Goal: Information Seeking & Learning: Check status

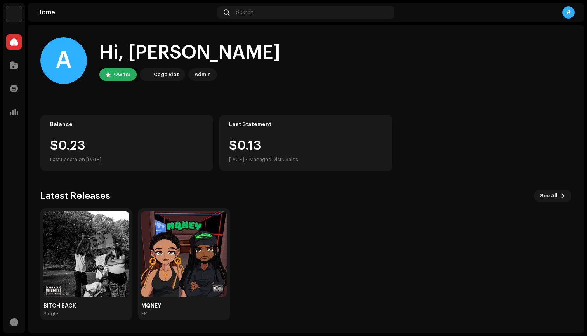
click at [83, 132] on div "Balance $0.23 Last update on [DATE]" at bounding box center [126, 143] width 173 height 56
click at [6, 116] on div at bounding box center [14, 112] width 16 height 16
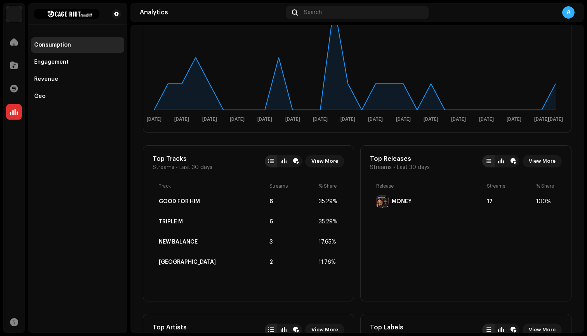
scroll to position [160, 0]
click at [189, 165] on span "Last 30 days" at bounding box center [195, 168] width 33 height 6
click at [326, 162] on span "View More" at bounding box center [325, 162] width 27 height 16
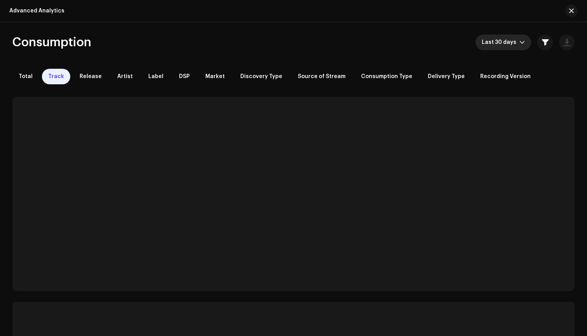
click at [504, 45] on span "Last 30 days" at bounding box center [501, 43] width 38 height 16
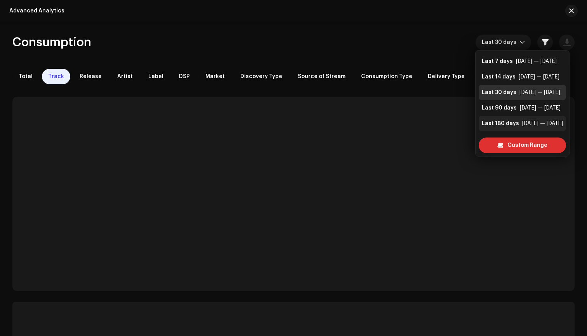
click at [507, 123] on div "Last 180 days" at bounding box center [500, 124] width 37 height 8
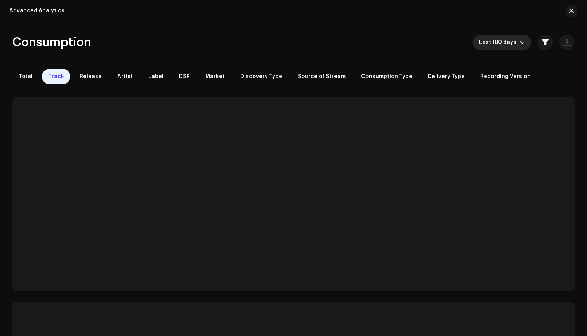
click at [510, 40] on span "Last 180 days" at bounding box center [499, 43] width 40 height 16
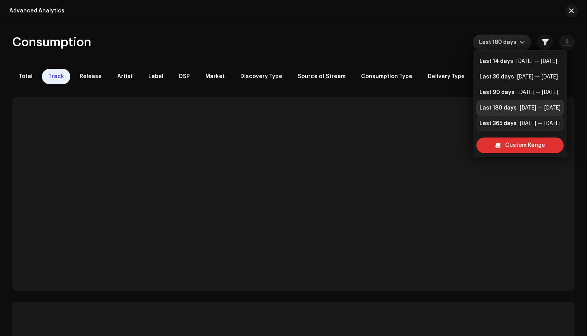
scroll to position [16, 0]
click at [504, 122] on div "Last 365 days" at bounding box center [498, 124] width 37 height 8
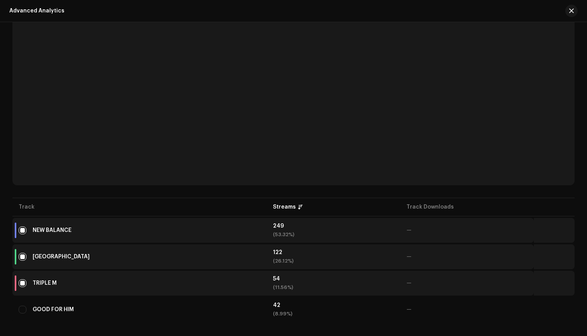
scroll to position [106, 0]
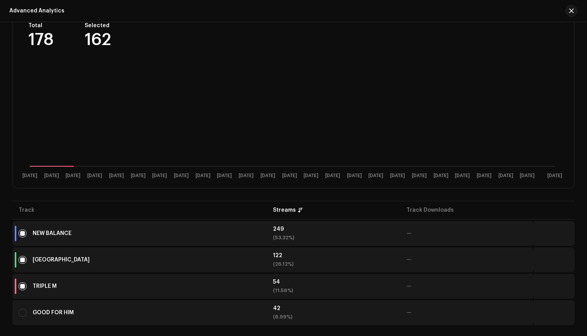
click at [93, 314] on div "GOOD FOR HIM" at bounding box center [140, 313] width 242 height 16
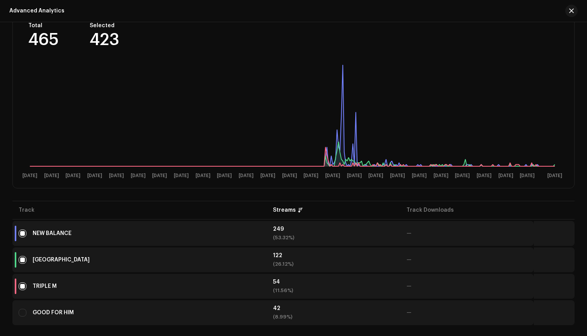
click at [18, 315] on td "GOOD FOR HIM" at bounding box center [139, 312] width 254 height 25
click at [24, 314] on input "checkbox" at bounding box center [23, 313] width 8 height 8
checkbox input "true"
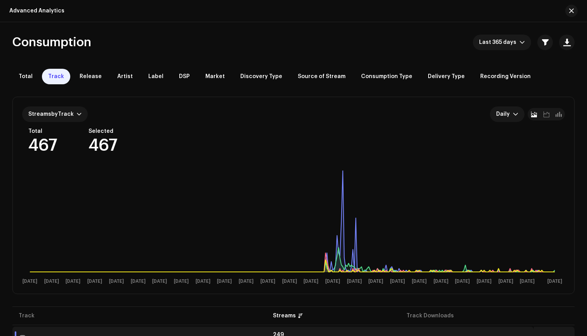
scroll to position [0, 0]
click at [25, 77] on span "Total" at bounding box center [26, 76] width 14 height 6
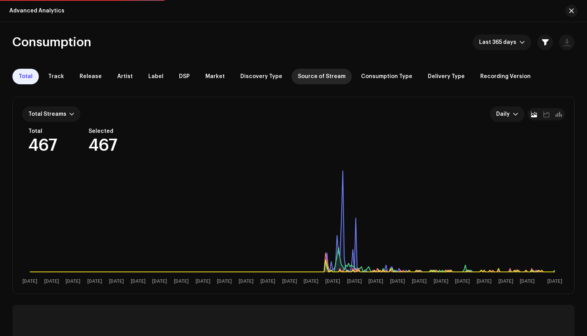
click at [317, 78] on span "Source of Stream" at bounding box center [322, 76] width 48 height 6
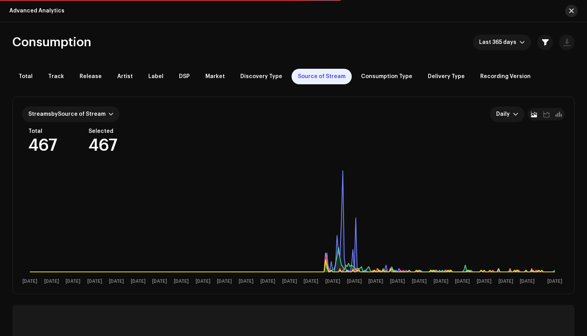
click at [570, 10] on span "button" at bounding box center [572, 11] width 5 height 6
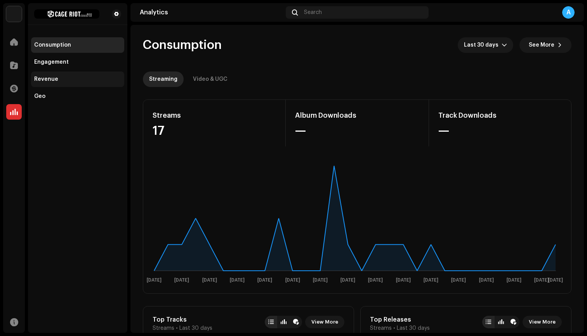
click at [57, 84] on div "Revenue" at bounding box center [77, 79] width 93 height 16
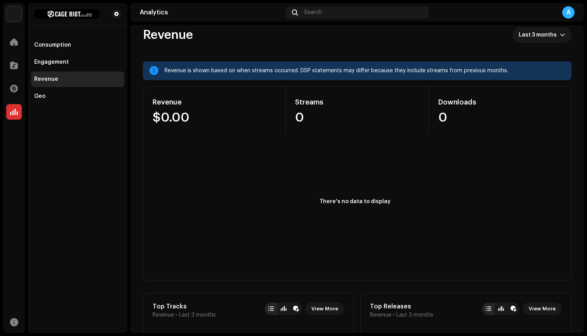
scroll to position [3, 0]
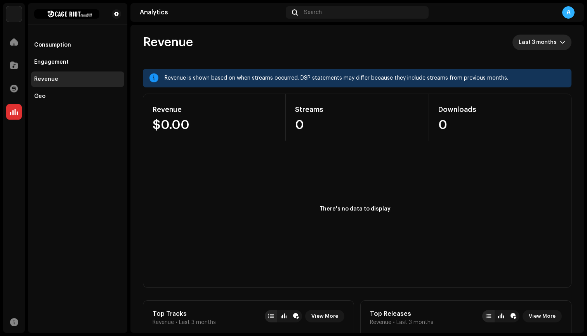
click at [520, 48] on span "Last 3 months" at bounding box center [539, 43] width 41 height 16
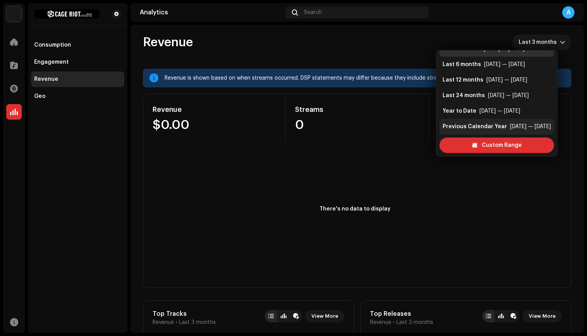
click at [492, 126] on div "Previous Calendar Year" at bounding box center [475, 127] width 64 height 8
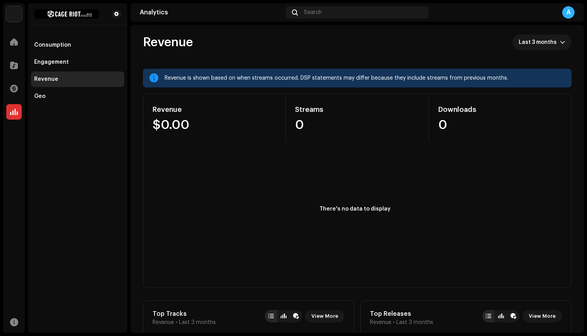
scroll to position [3, 0]
click at [508, 42] on span "Previous Calendar Year" at bounding box center [527, 43] width 68 height 16
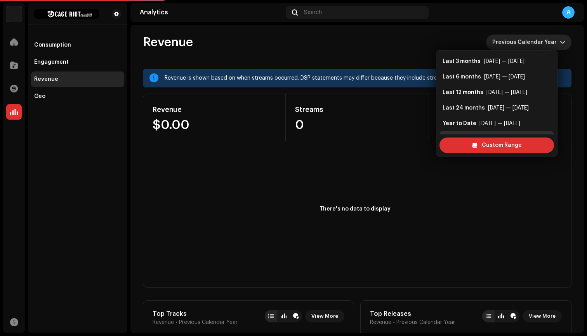
scroll to position [12, 0]
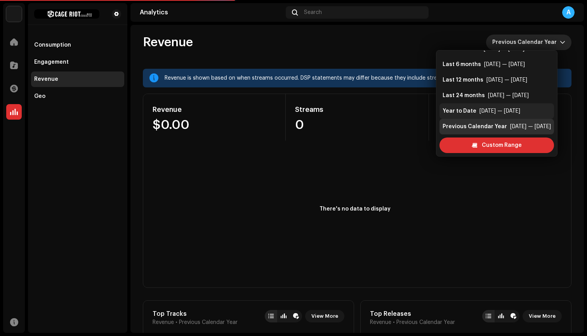
click at [472, 109] on div "Year to Date" at bounding box center [460, 111] width 34 height 8
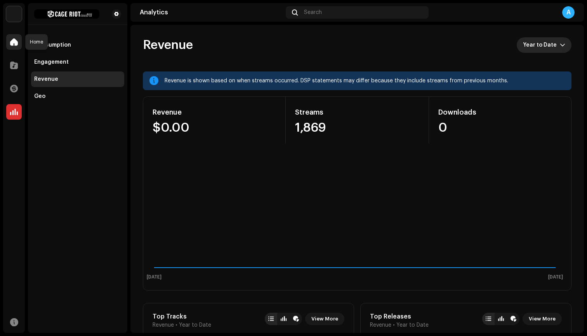
click at [13, 43] on span at bounding box center [14, 42] width 8 height 6
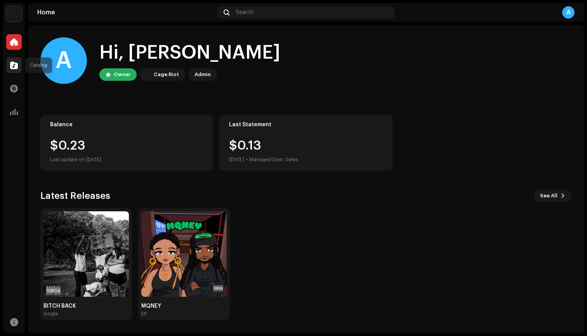
click at [17, 64] on span at bounding box center [14, 65] width 8 height 6
